Goal: Task Accomplishment & Management: Manage account settings

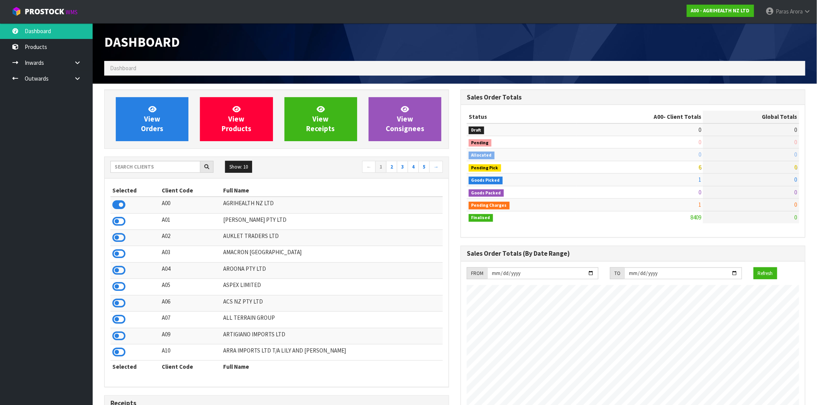
scroll to position [585, 356]
click at [797, 9] on span "Arora" at bounding box center [796, 11] width 13 height 7
click at [781, 32] on link "Logout" at bounding box center [785, 30] width 61 height 10
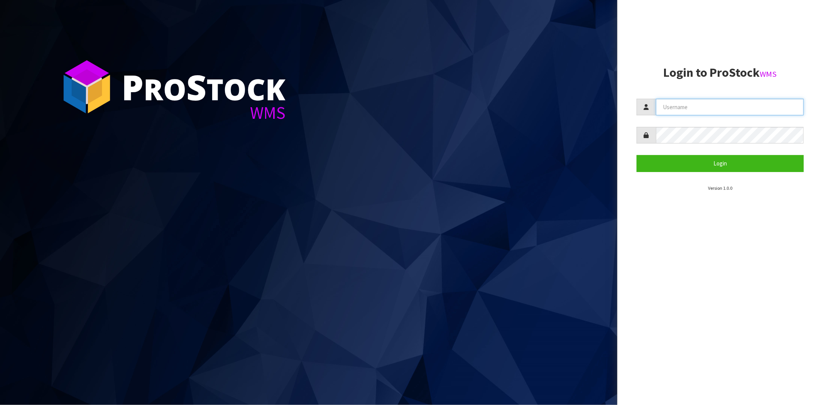
click at [686, 100] on input "text" at bounding box center [730, 107] width 148 height 17
type input "[PERSON_NAME][EMAIL_ADDRESS][DOMAIN_NAME]"
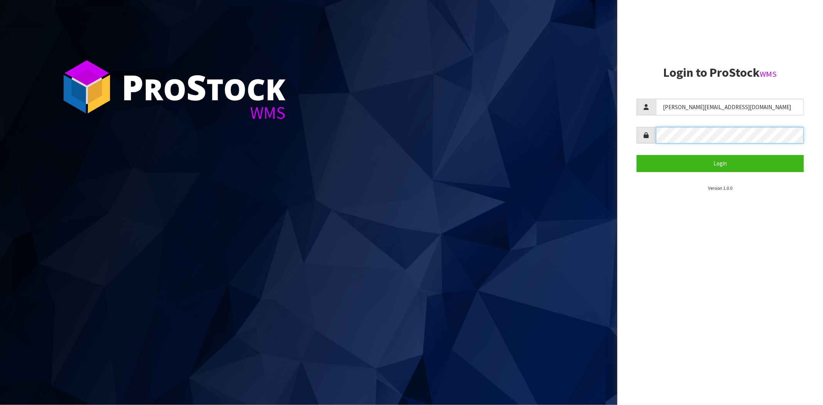
click at [637, 155] on button "Login" at bounding box center [720, 163] width 167 height 17
